Goal: Task Accomplishment & Management: Manage account settings

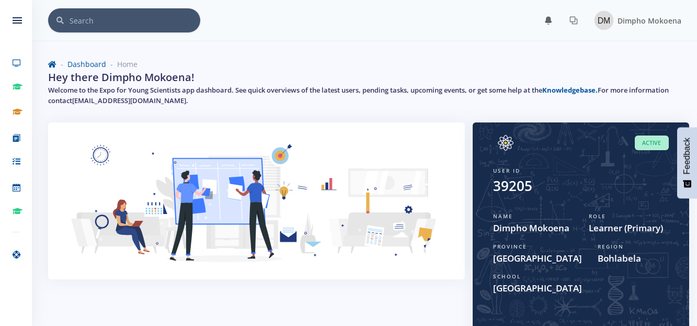
scroll to position [8, 8]
click at [610, 28] on img at bounding box center [604, 20] width 19 height 19
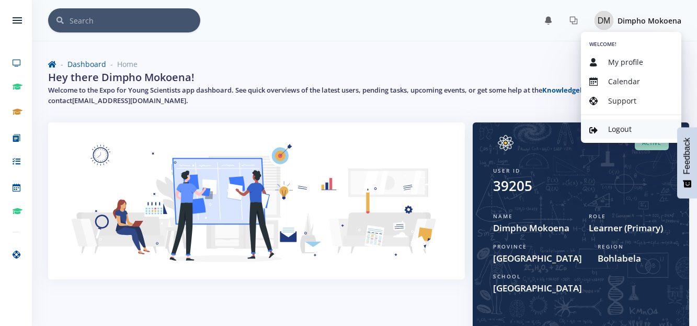
click at [608, 130] on span "Logout" at bounding box center [620, 129] width 24 height 10
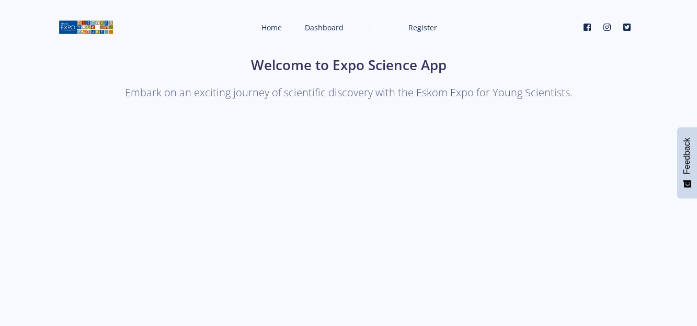
click at [369, 26] on span "Login" at bounding box center [376, 27] width 19 height 10
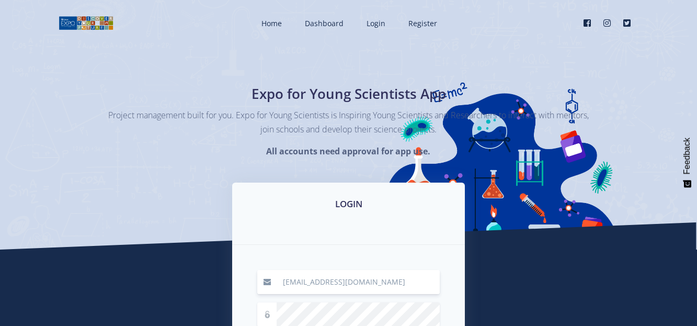
click at [392, 289] on input "dimphomokoena@gnmail.com" at bounding box center [358, 282] width 163 height 24
type input "d"
click at [474, 304] on div "LOGIN Remember me Login" at bounding box center [349, 318] width 596 height 270
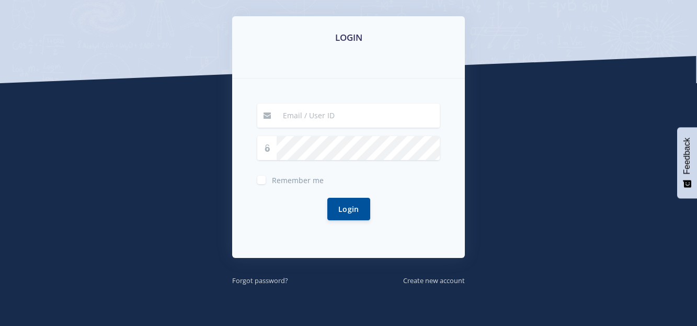
scroll to position [167, 0]
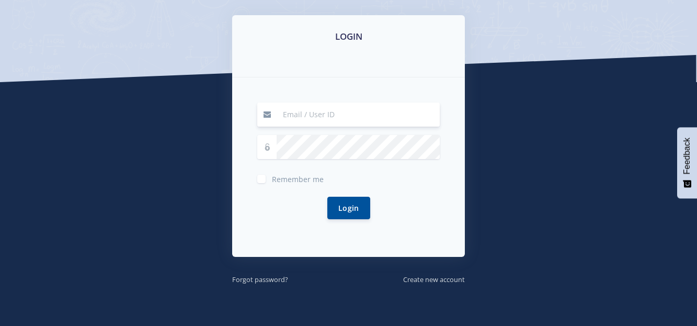
click at [292, 120] on input at bounding box center [358, 115] width 163 height 24
click at [347, 120] on input "hlehle84061214" at bounding box center [358, 115] width 163 height 24
type input "hlehle84061214@gmail.com"
click at [345, 208] on button "Login" at bounding box center [349, 207] width 43 height 22
